Goal: Task Accomplishment & Management: Manage account settings

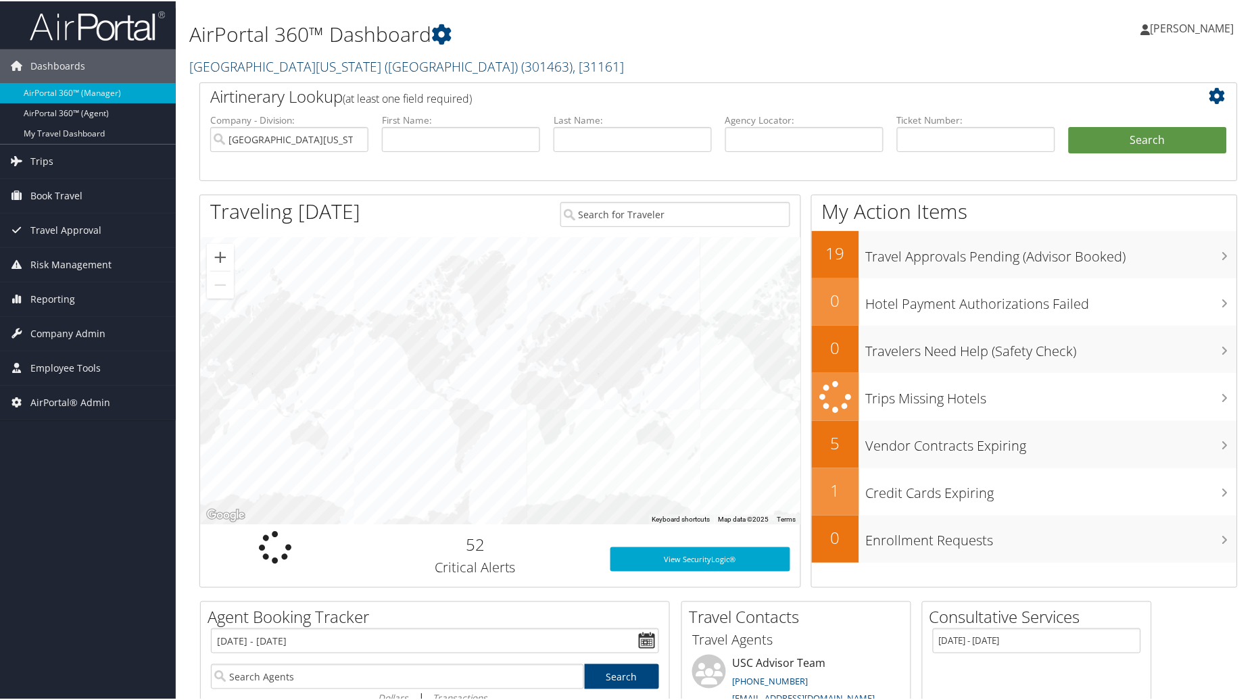
click at [573, 66] on span ", [ 31161 ]" at bounding box center [598, 65] width 51 height 18
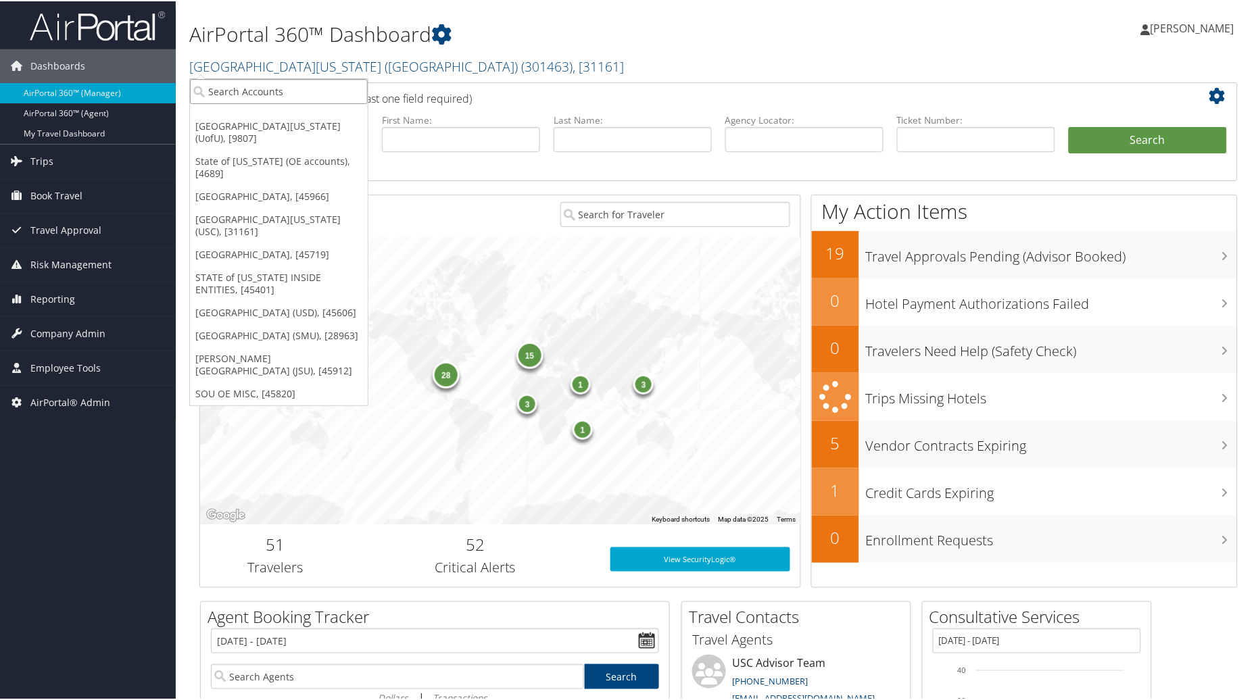
click at [293, 78] on input "search" at bounding box center [279, 90] width 178 height 25
type input "Jordan"
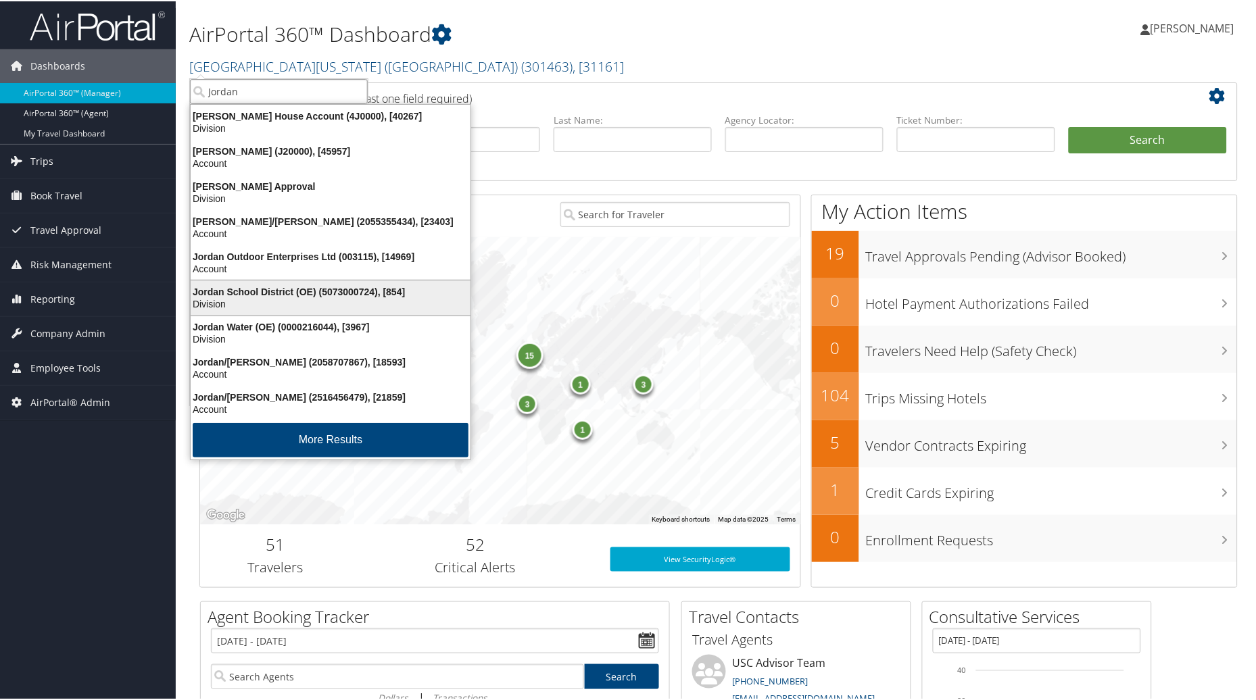
click at [235, 281] on div "Jordan School District (OE) (5073000724), [854] Division" at bounding box center [331, 296] width 276 height 31
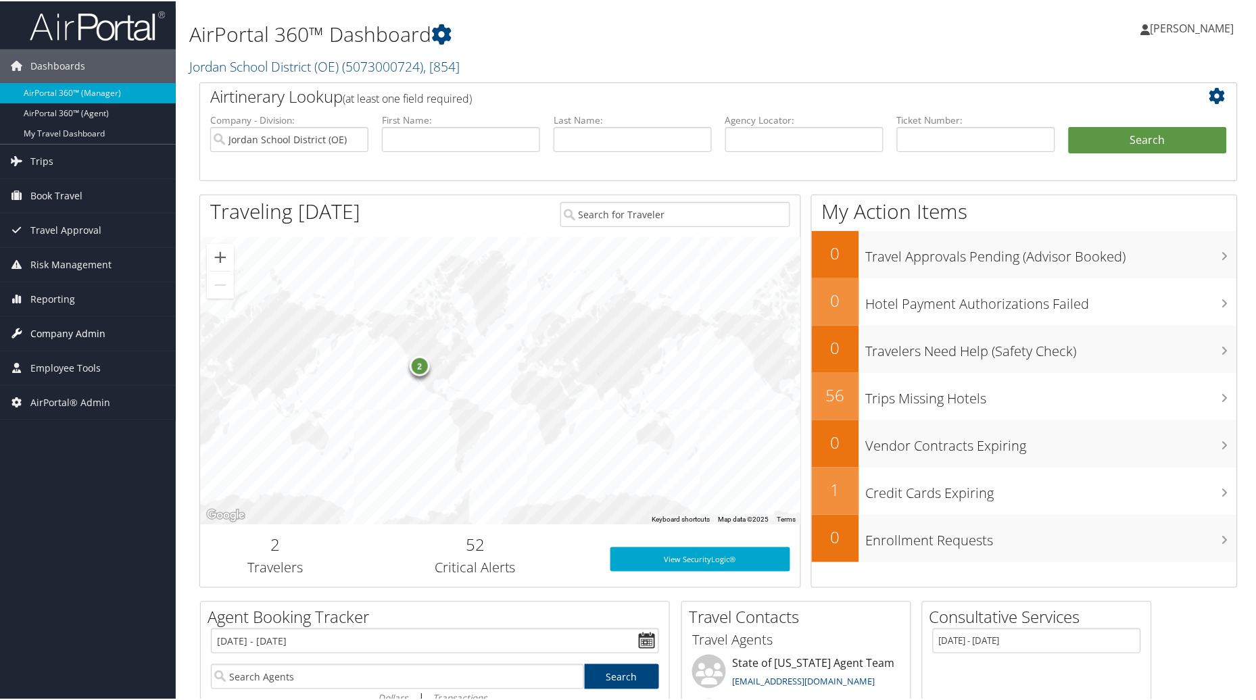
click at [93, 336] on span "Company Admin" at bounding box center [67, 333] width 75 height 34
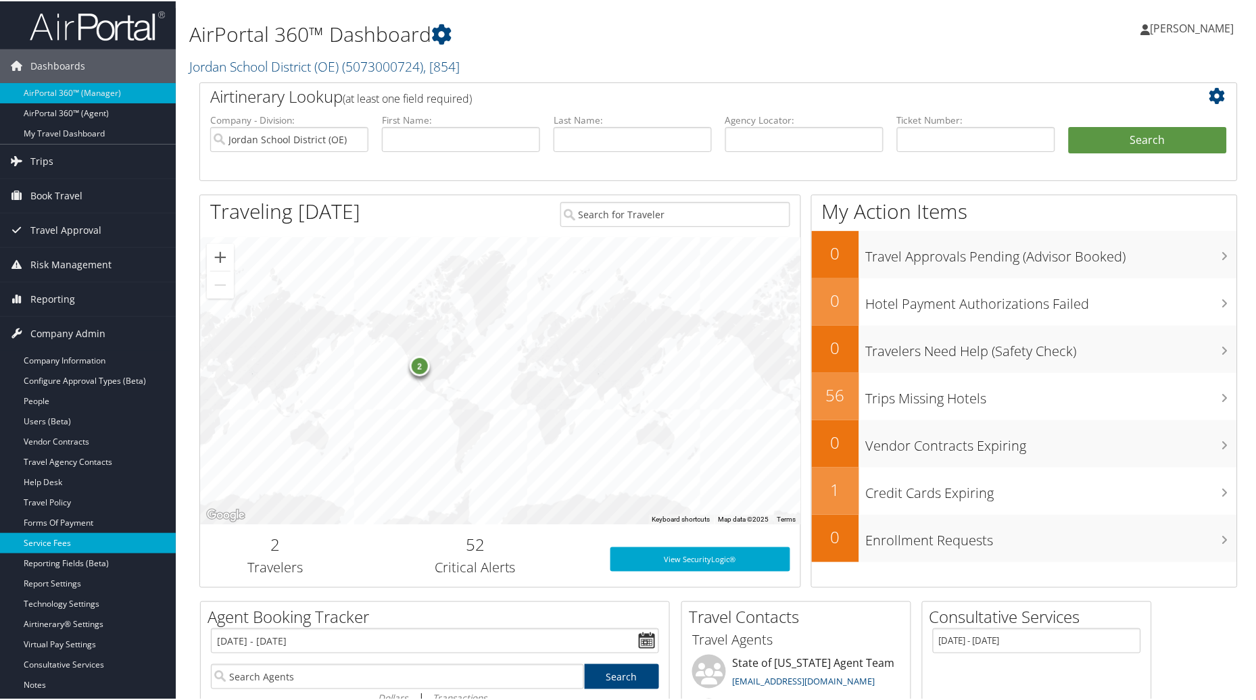
click at [59, 542] on link "Service Fees" at bounding box center [88, 542] width 176 height 20
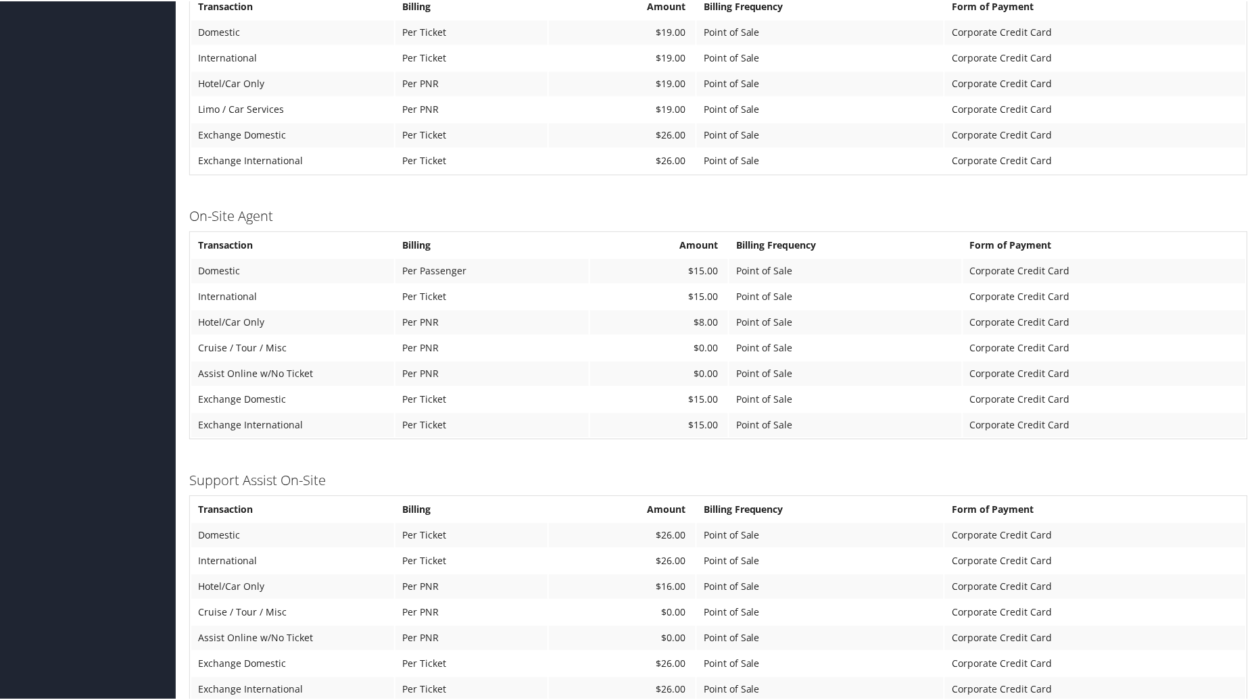
scroll to position [861, 0]
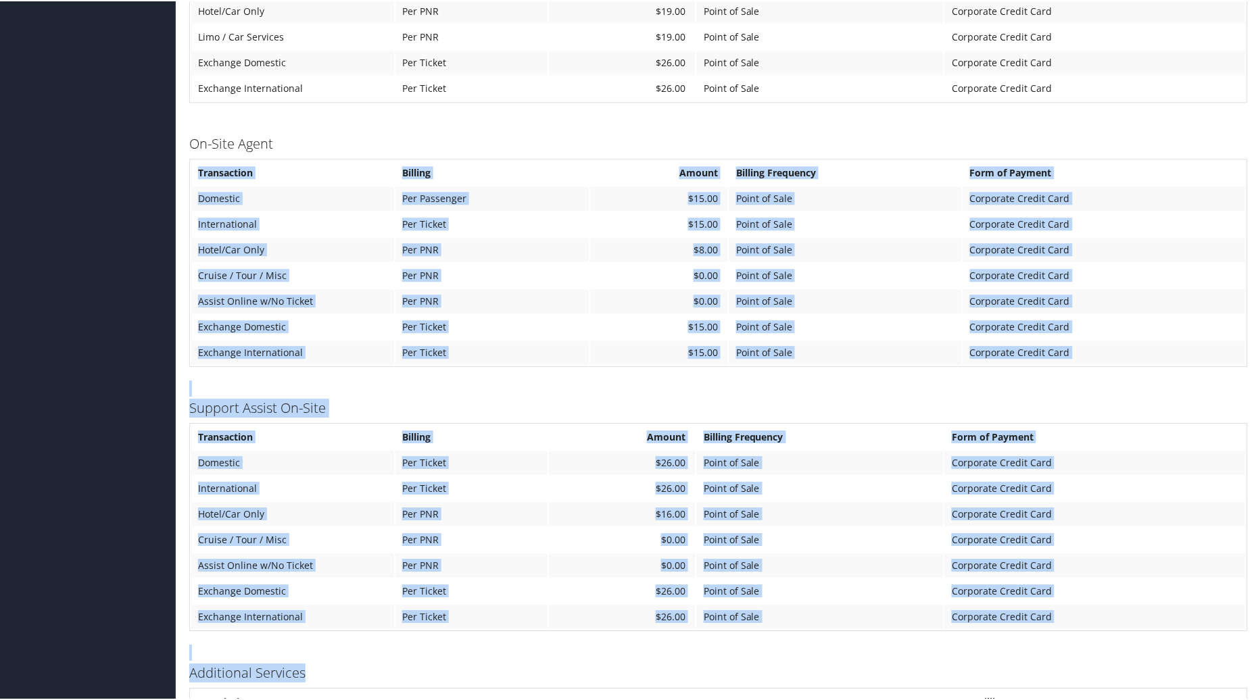
drag, startPoint x: 1255, startPoint y: 638, endPoint x: 1261, endPoint y: 312, distance: 325.9
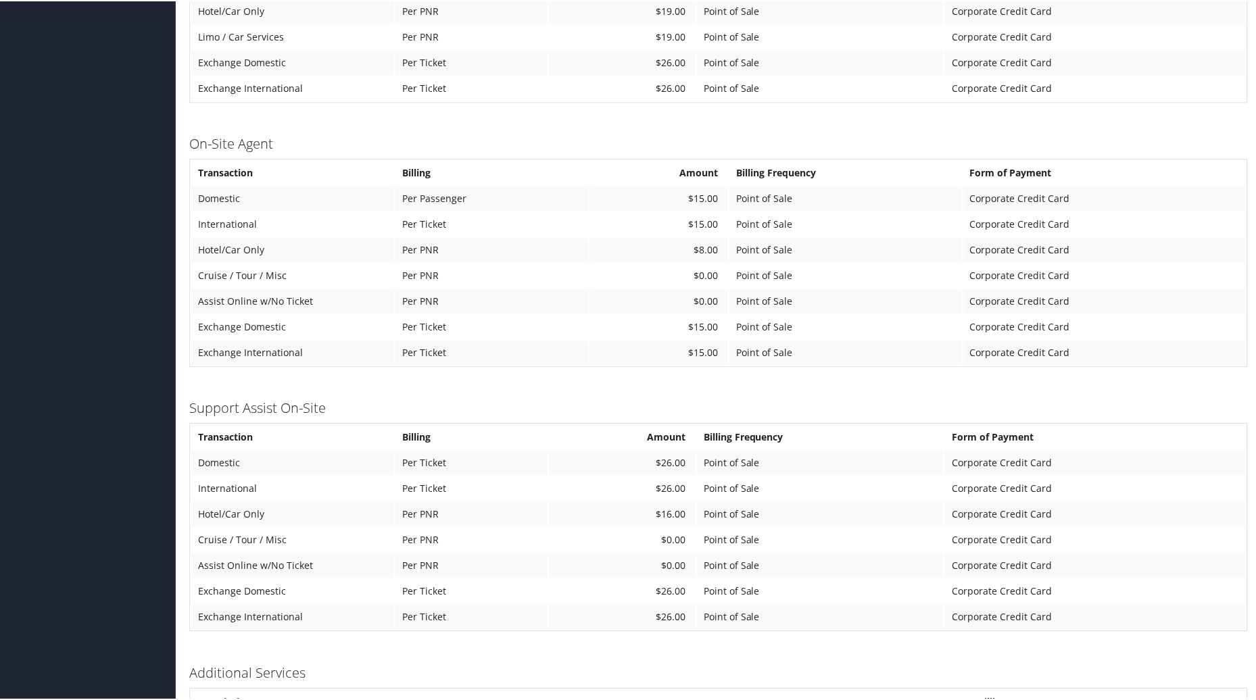
click at [1234, 314] on td "Corporate Credit Card" at bounding box center [1104, 326] width 283 height 24
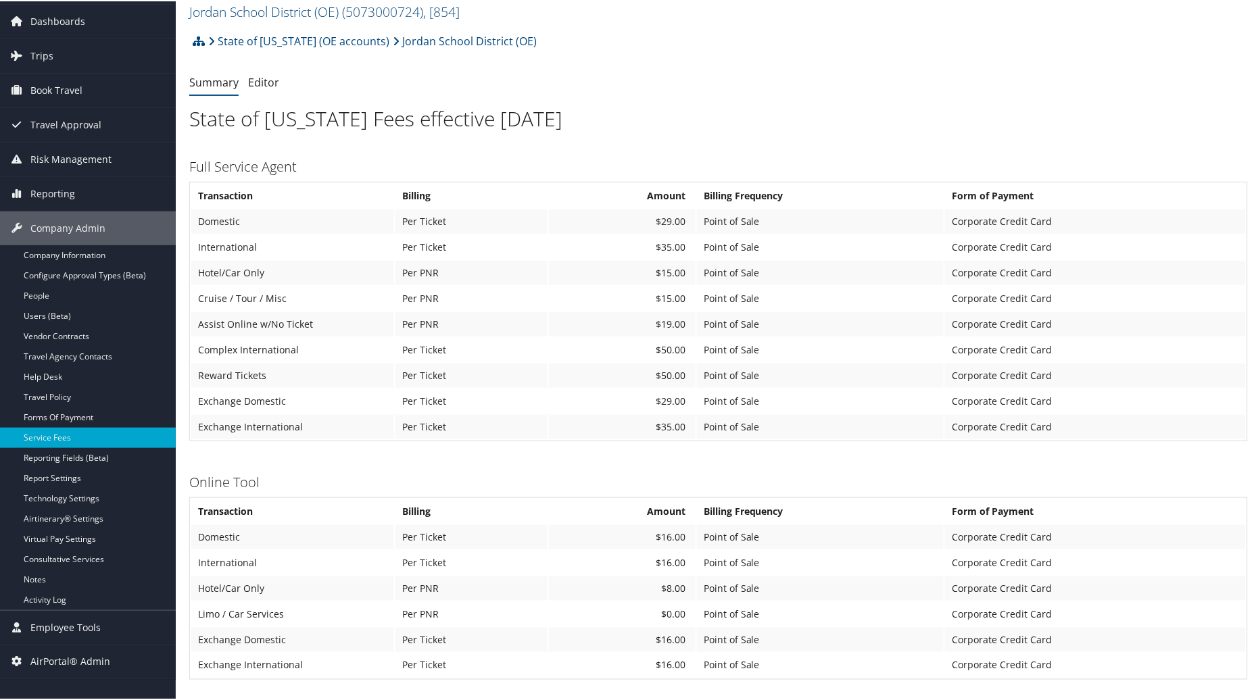
scroll to position [39, 0]
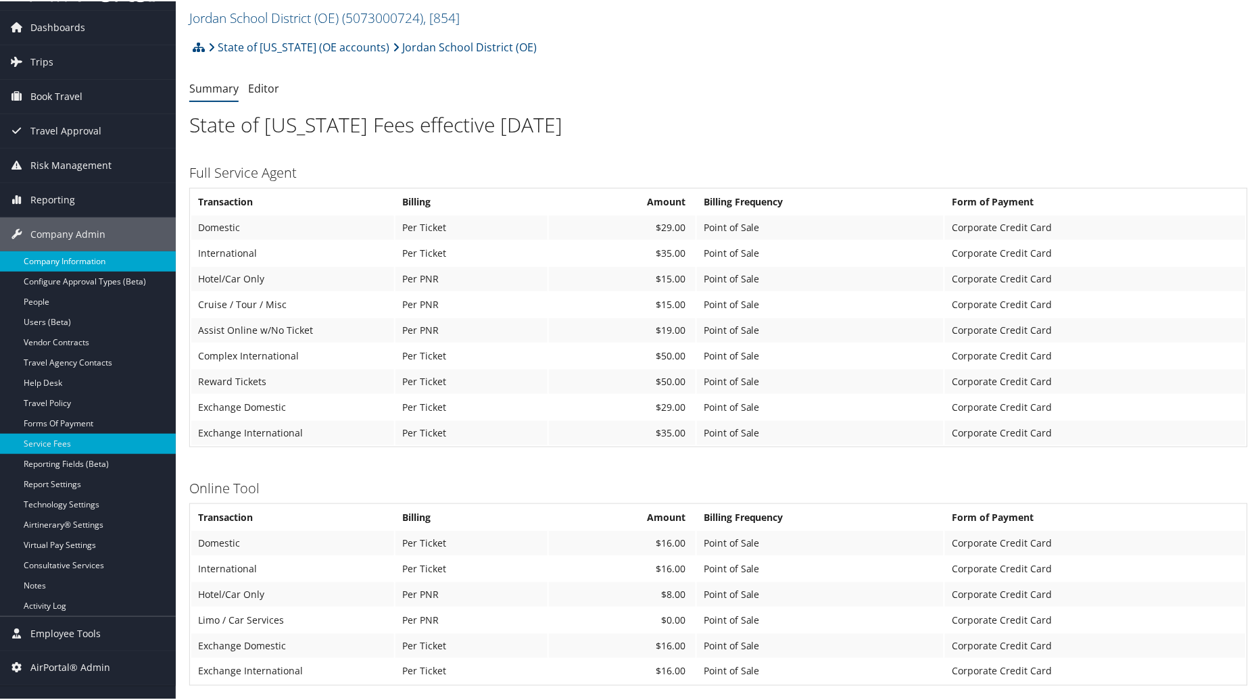
click at [78, 265] on link "Company Information" at bounding box center [88, 260] width 176 height 20
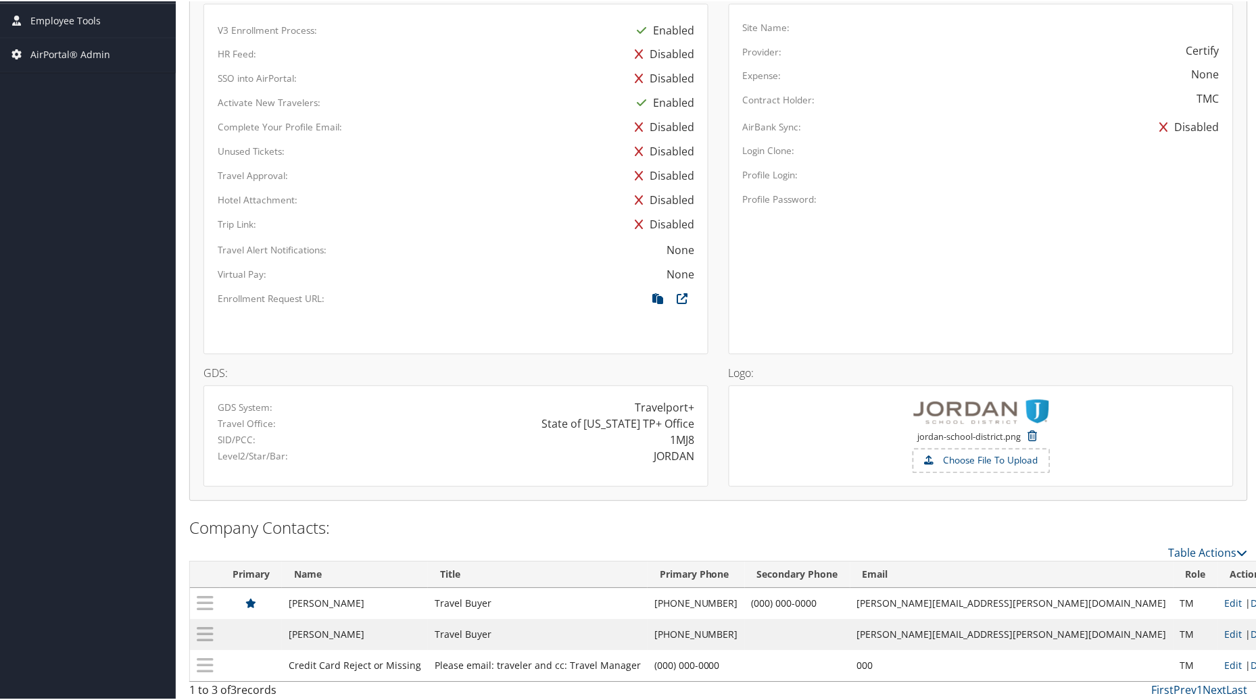
scroll to position [657, 0]
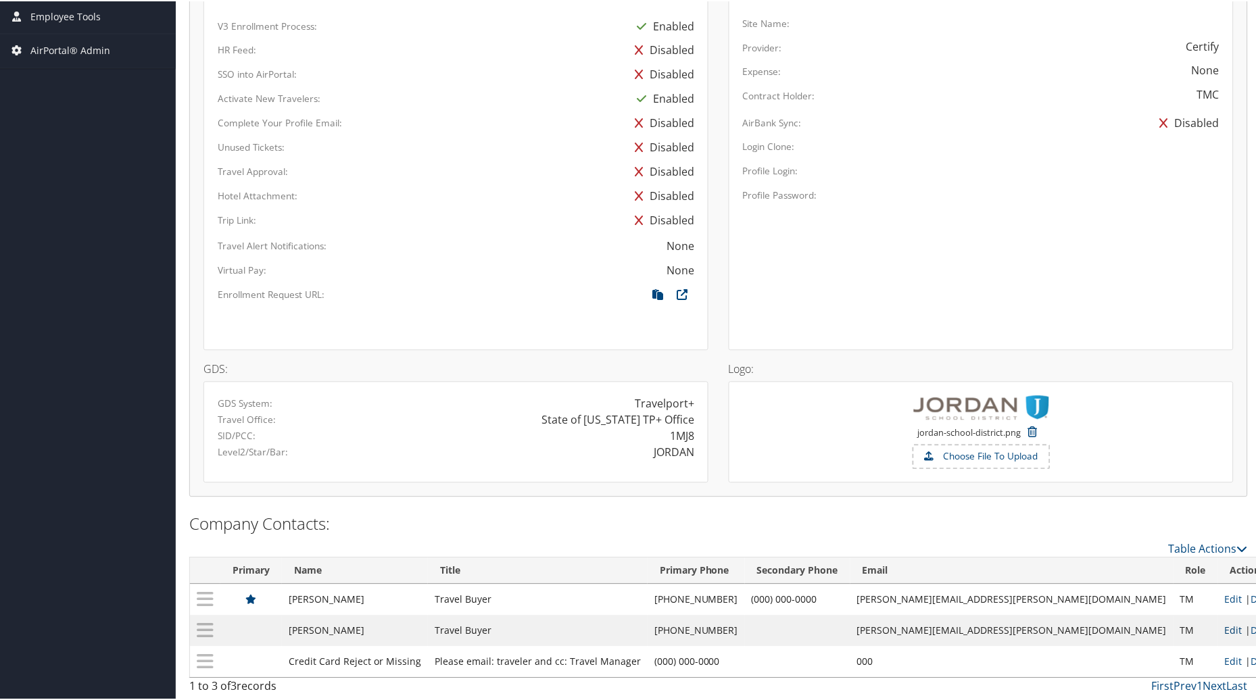
click at [1225, 630] on link "Edit" at bounding box center [1234, 629] width 18 height 13
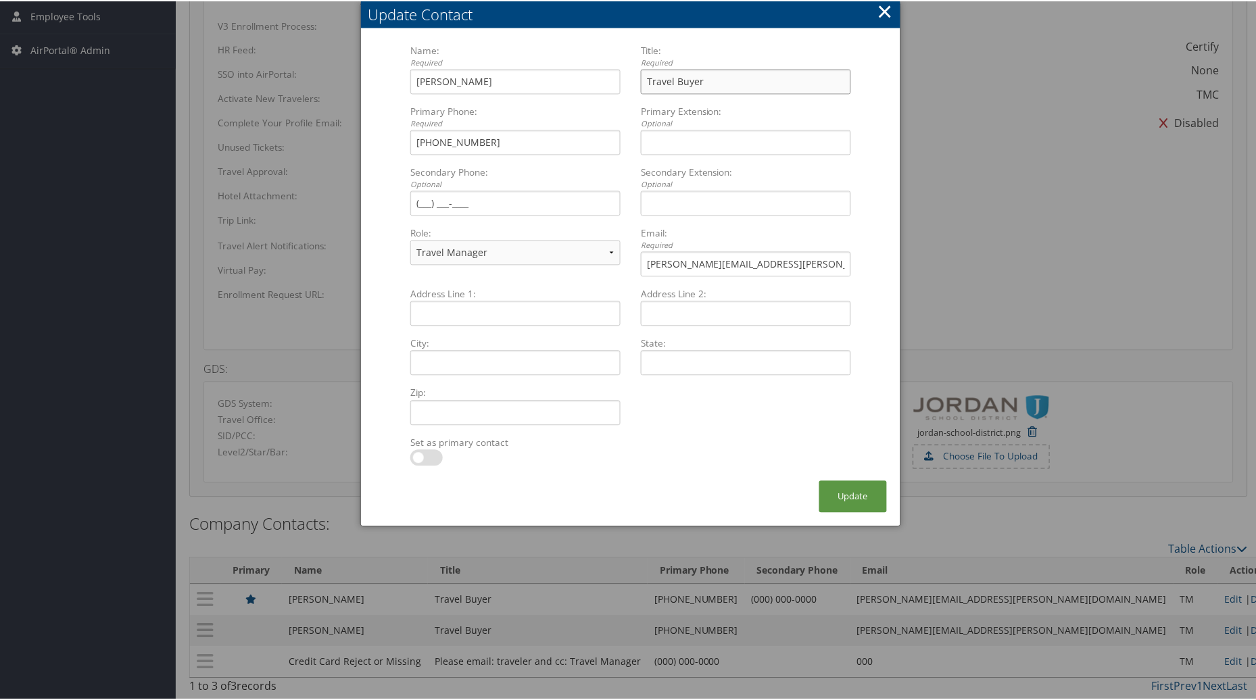
click at [721, 78] on input "Travel Buyer" at bounding box center [746, 80] width 210 height 25
type input "Travel Buyer (Students Side)"
click at [848, 496] on button "Update" at bounding box center [853, 496] width 68 height 32
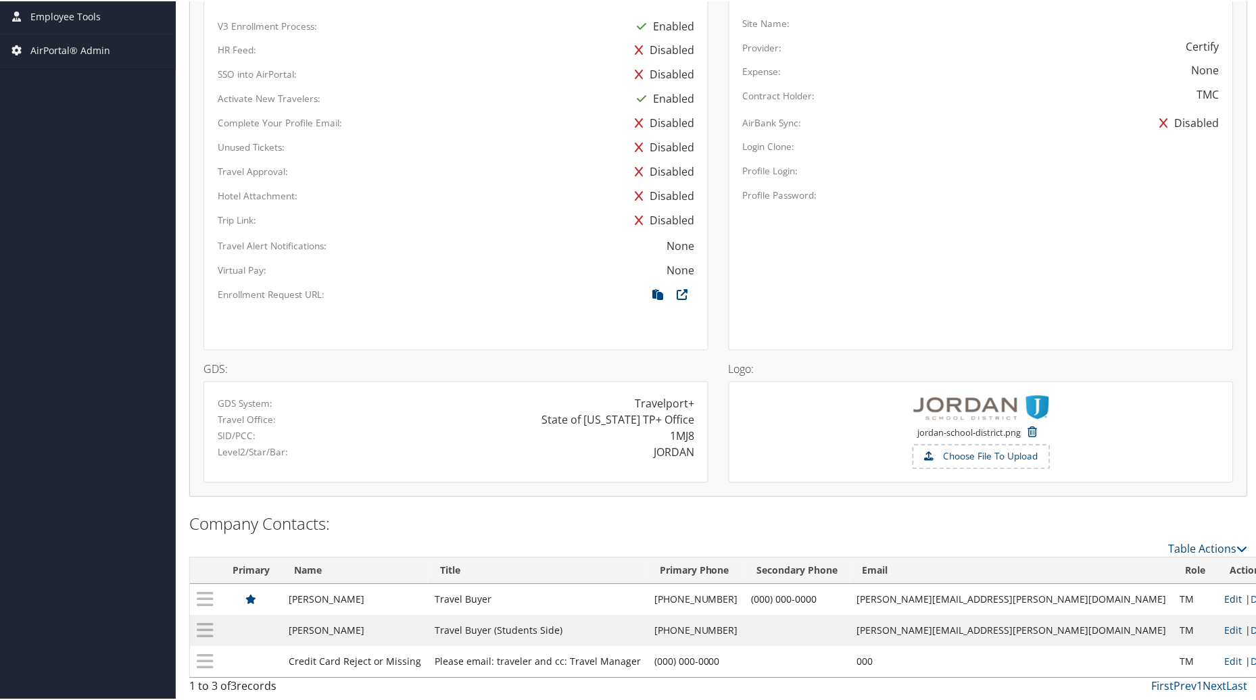
click at [1225, 598] on link "Edit" at bounding box center [1234, 598] width 18 height 13
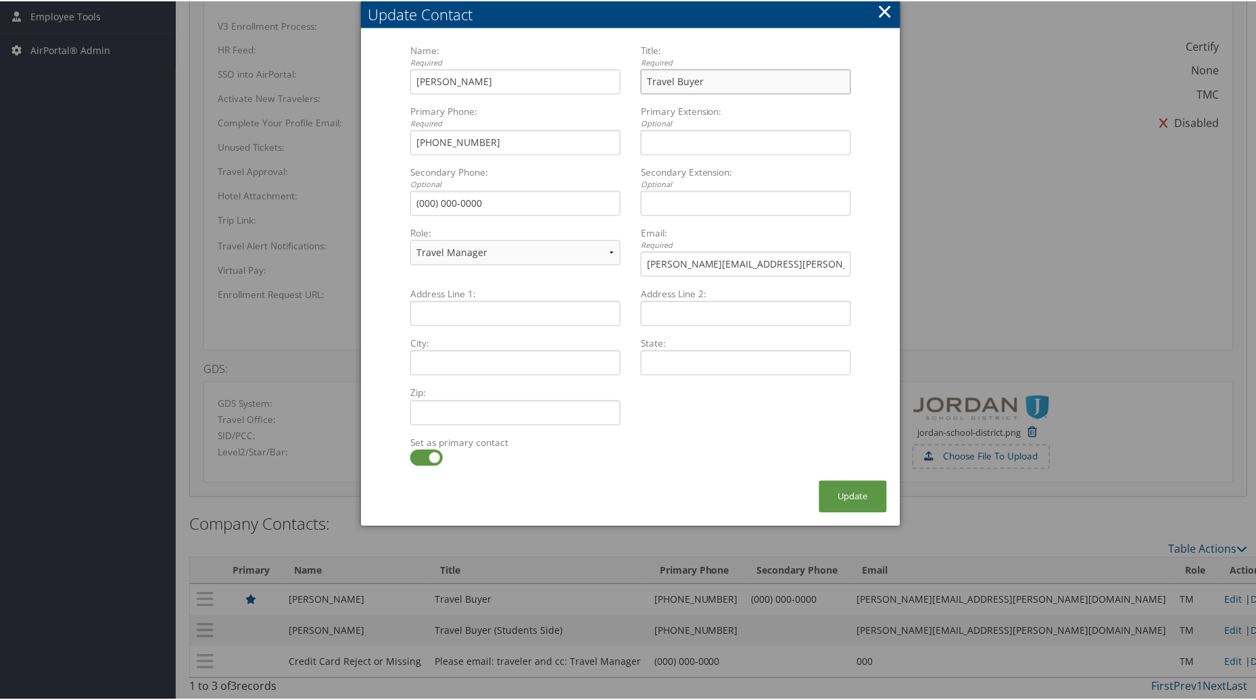
click at [712, 74] on input "Travel Buyer" at bounding box center [746, 80] width 210 height 25
type input "Travel Buyer (District Side)"
click at [871, 495] on button "Update" at bounding box center [853, 496] width 68 height 32
